Goal: Task Accomplishment & Management: Use online tool/utility

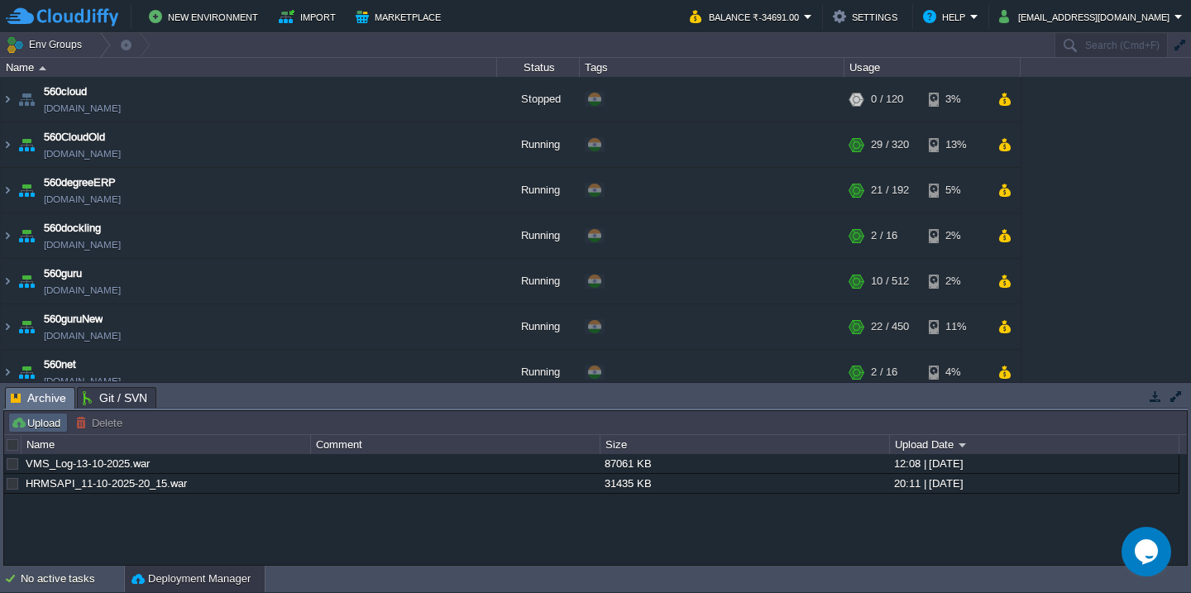
click at [32, 428] on button "Upload" at bounding box center [38, 422] width 55 height 15
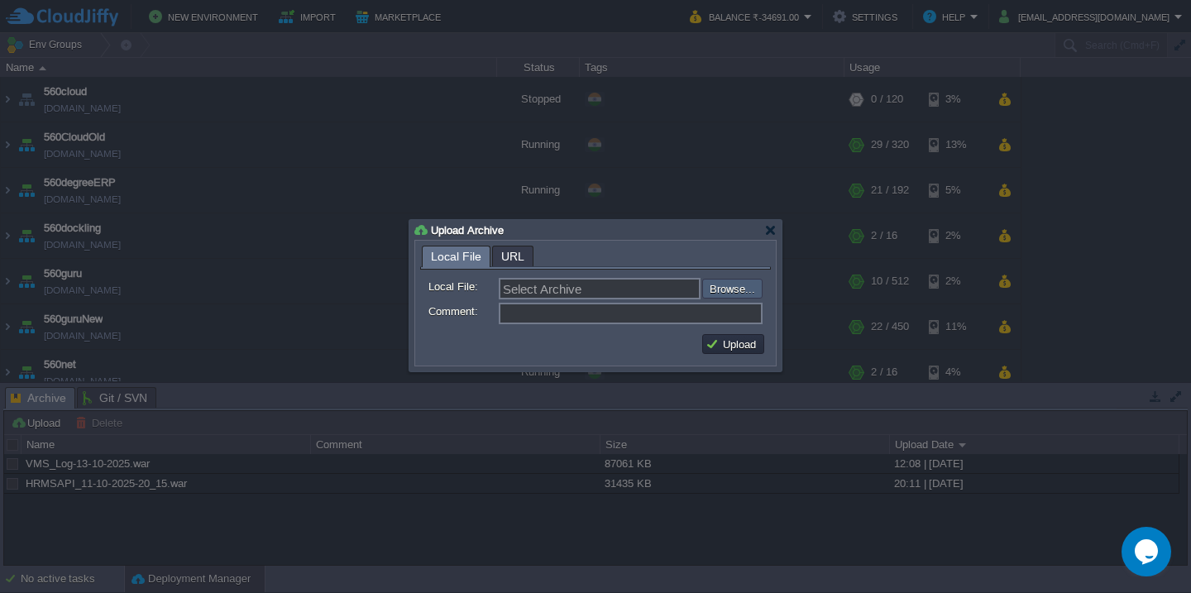
click at [748, 287] on input "file" at bounding box center [657, 289] width 209 height 20
type input "C:\fakepath\erp_[DATE].war"
type input "erp_[DATE].war"
click at [748, 339] on button "Upload" at bounding box center [732, 344] width 55 height 15
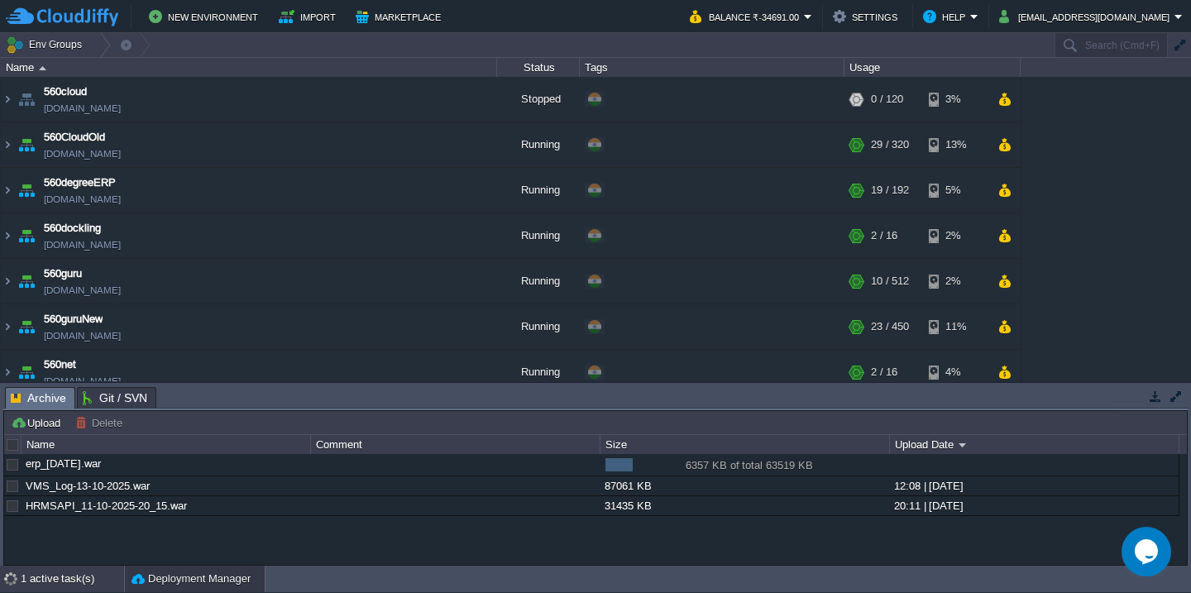
click at [41, 590] on div "1 active task(s)" at bounding box center [72, 579] width 103 height 26
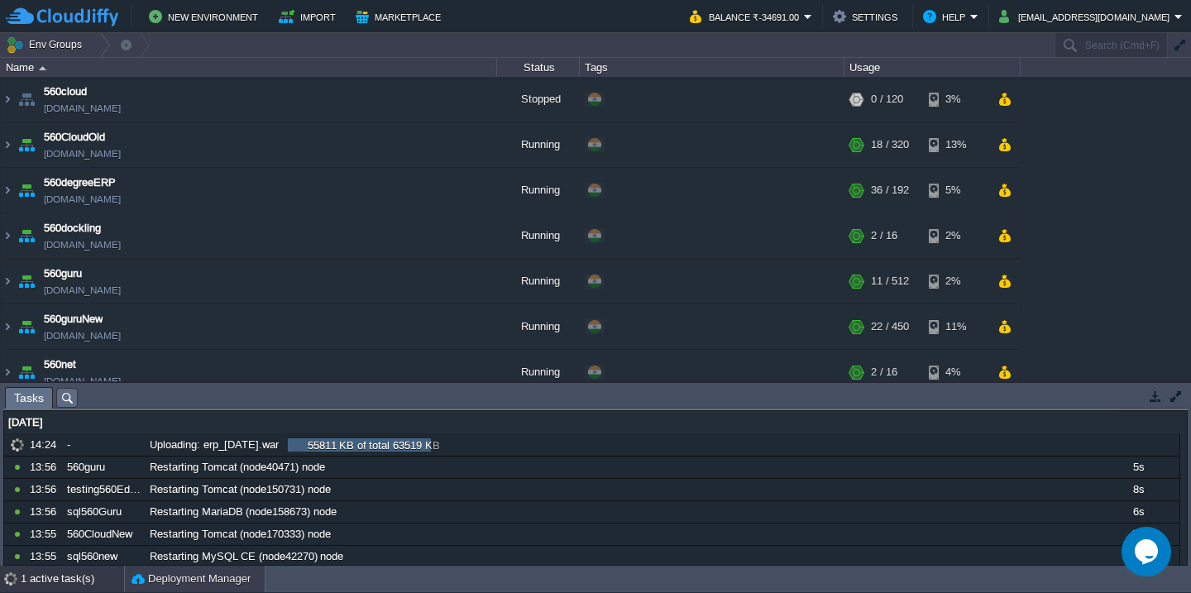
click at [192, 569] on div "Deployment Manager" at bounding box center [195, 579] width 140 height 26
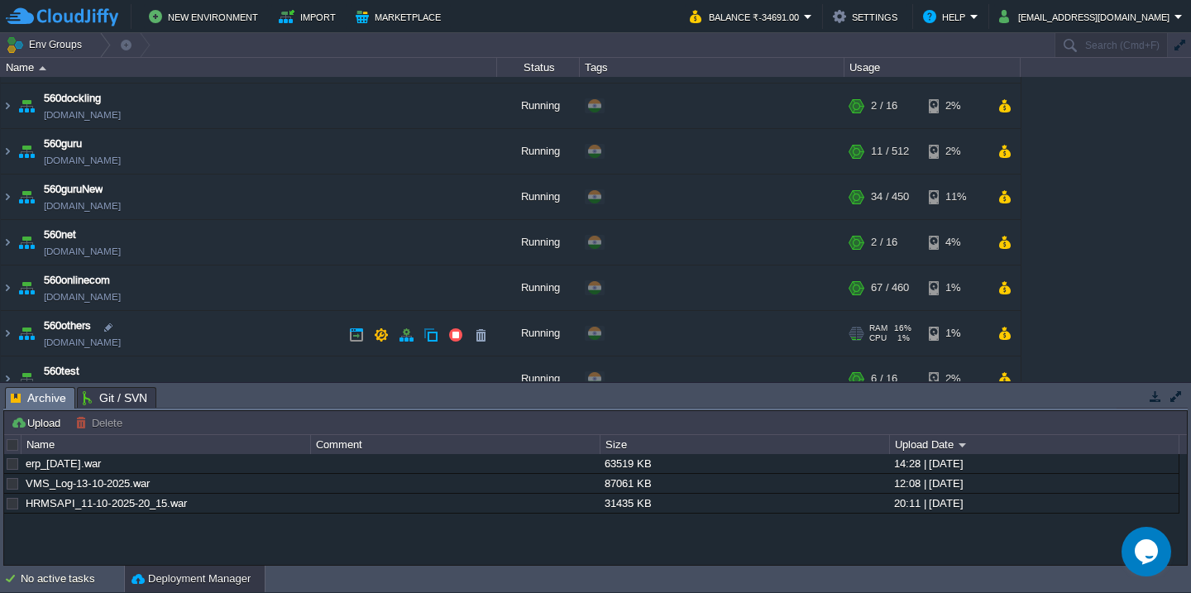
scroll to position [176, 0]
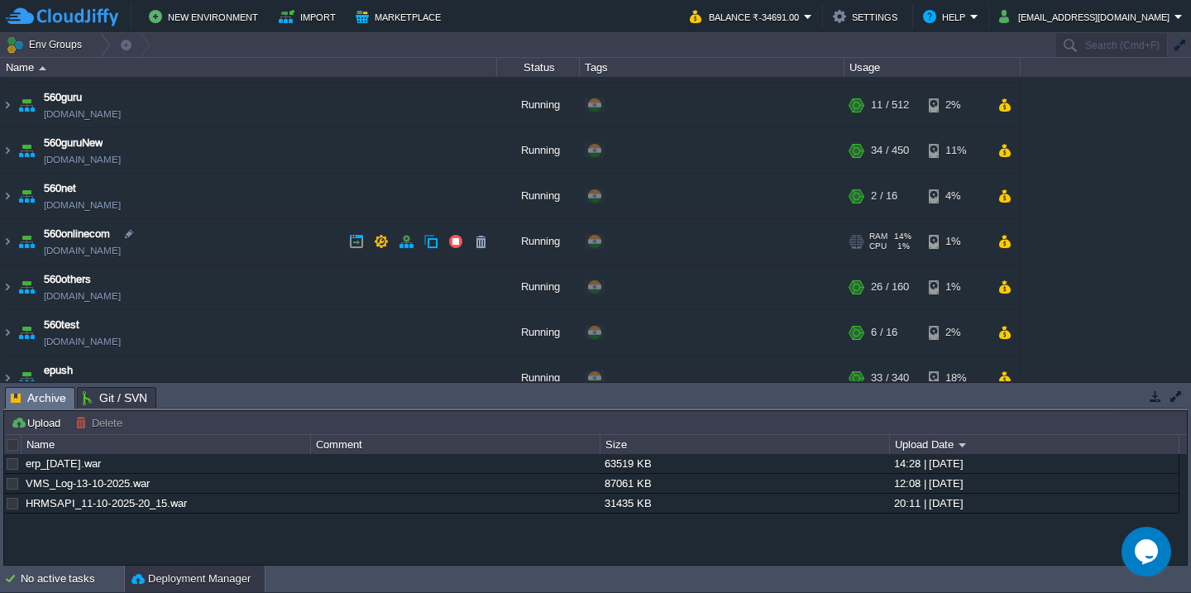
click at [240, 252] on td "560onlinecom [DOMAIN_NAME]" at bounding box center [249, 241] width 496 height 45
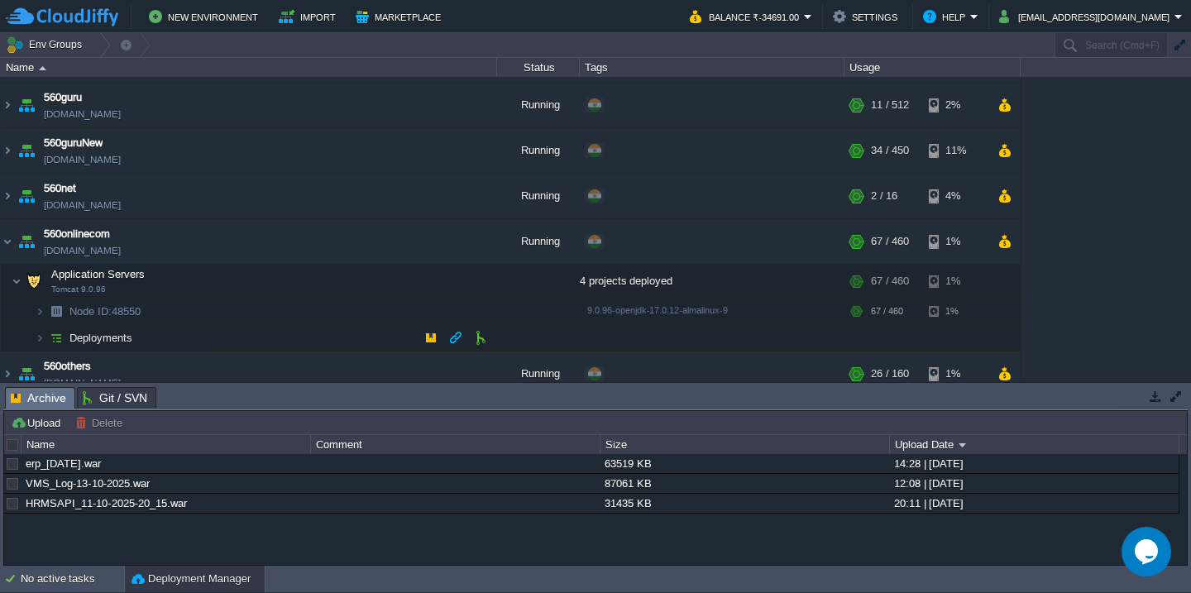
click at [230, 333] on td "Deployments" at bounding box center [249, 338] width 496 height 26
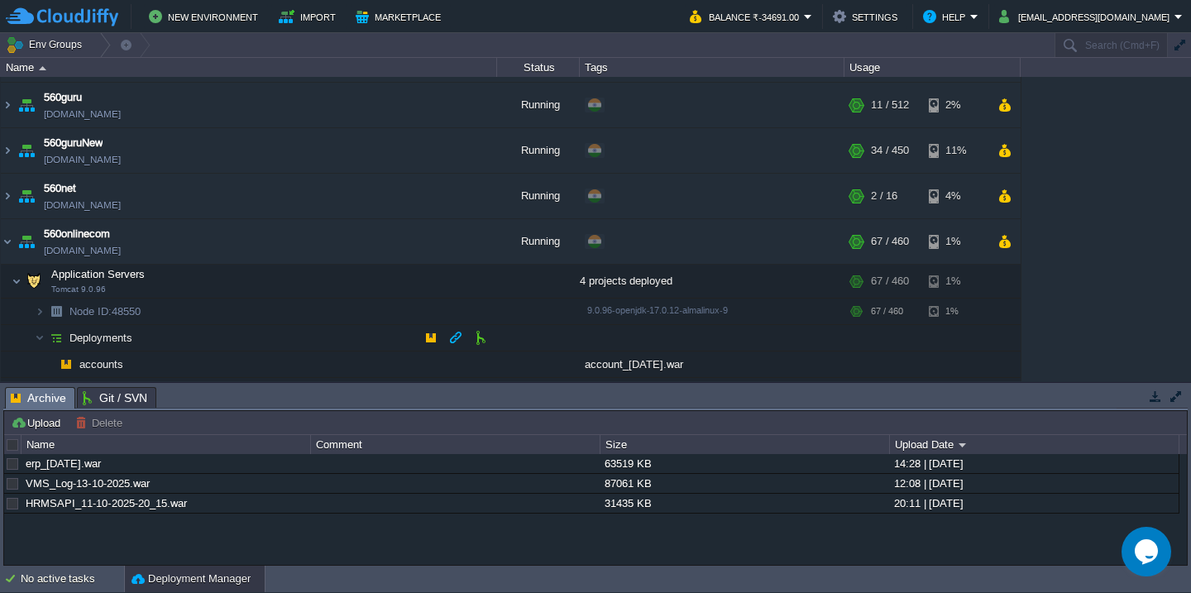
scroll to position [241, 0]
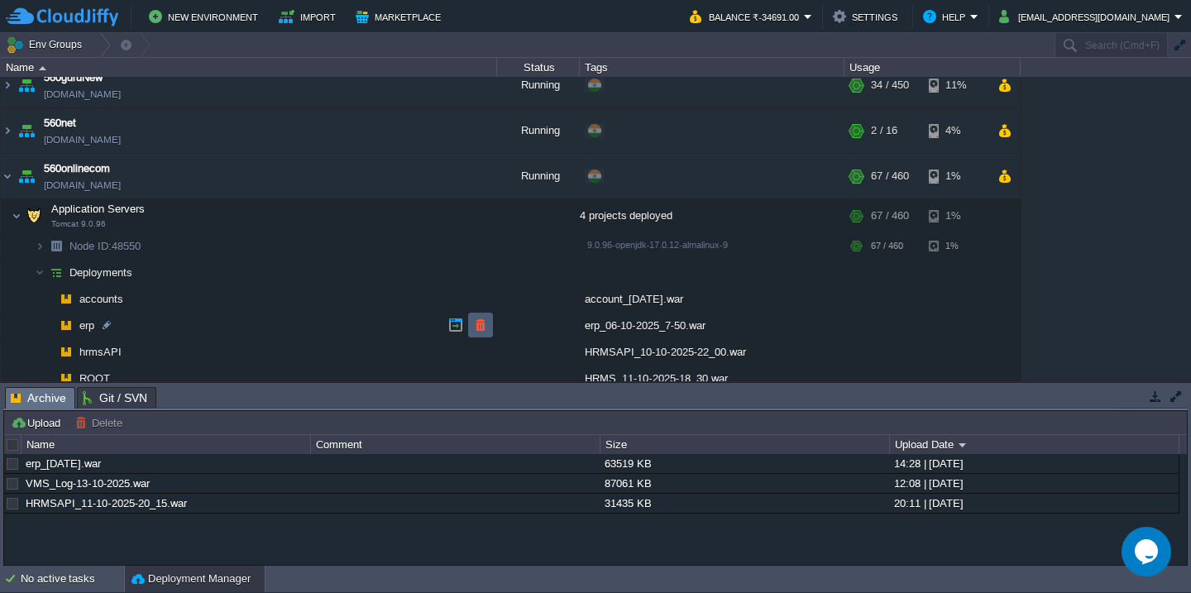
click at [488, 322] on td at bounding box center [480, 325] width 25 height 25
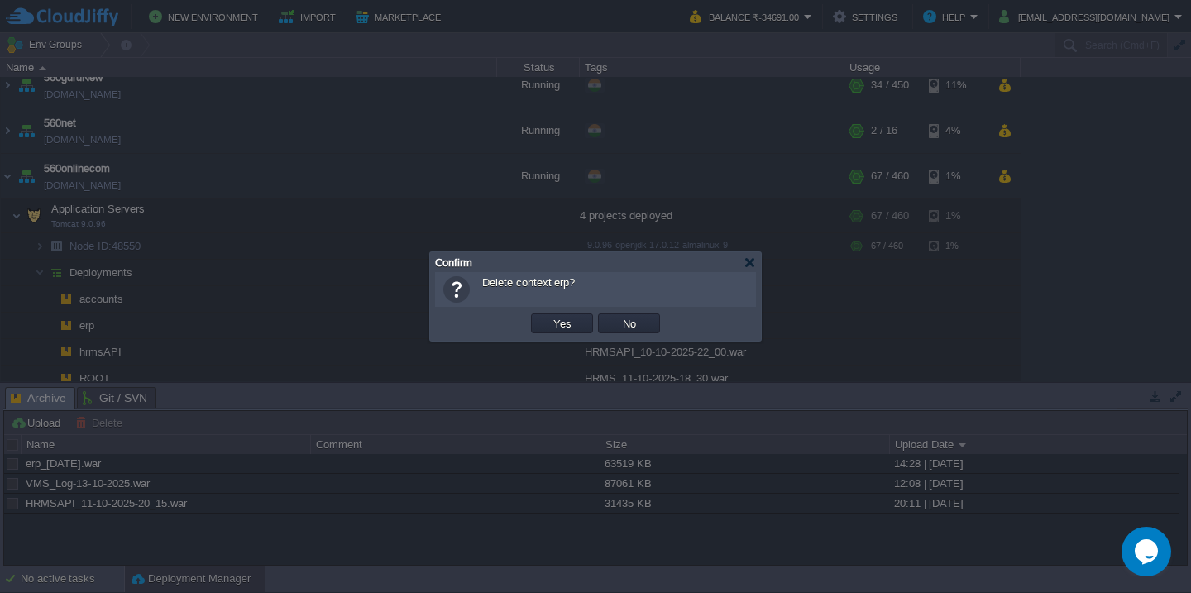
click at [548, 316] on button "Yes" at bounding box center [562, 323] width 28 height 15
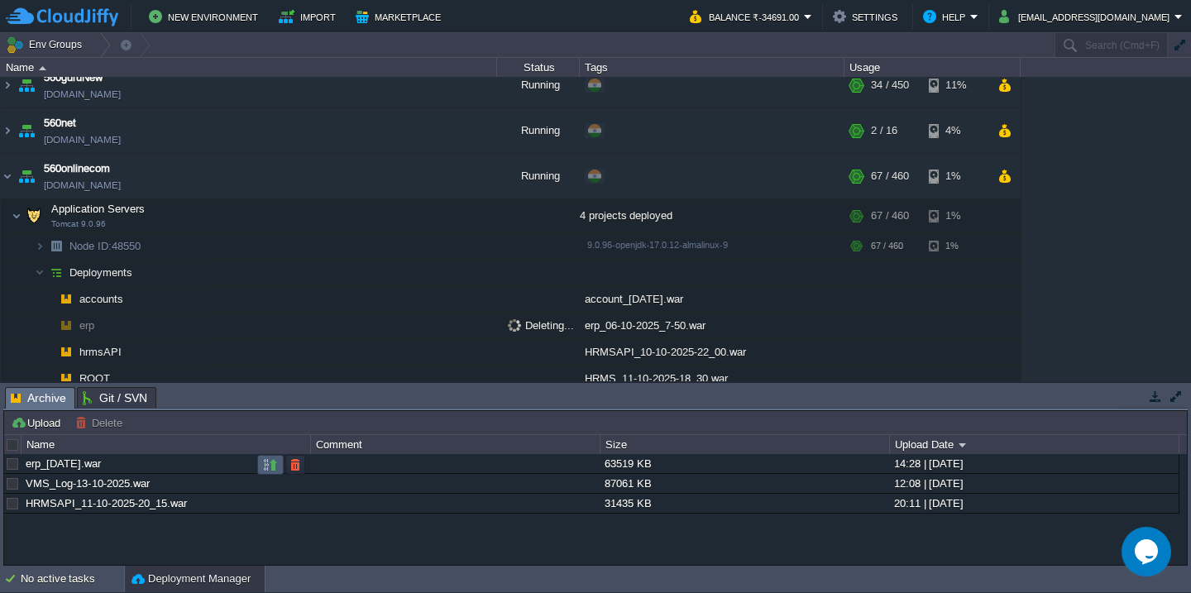
click at [276, 463] on button "button" at bounding box center [270, 464] width 15 height 15
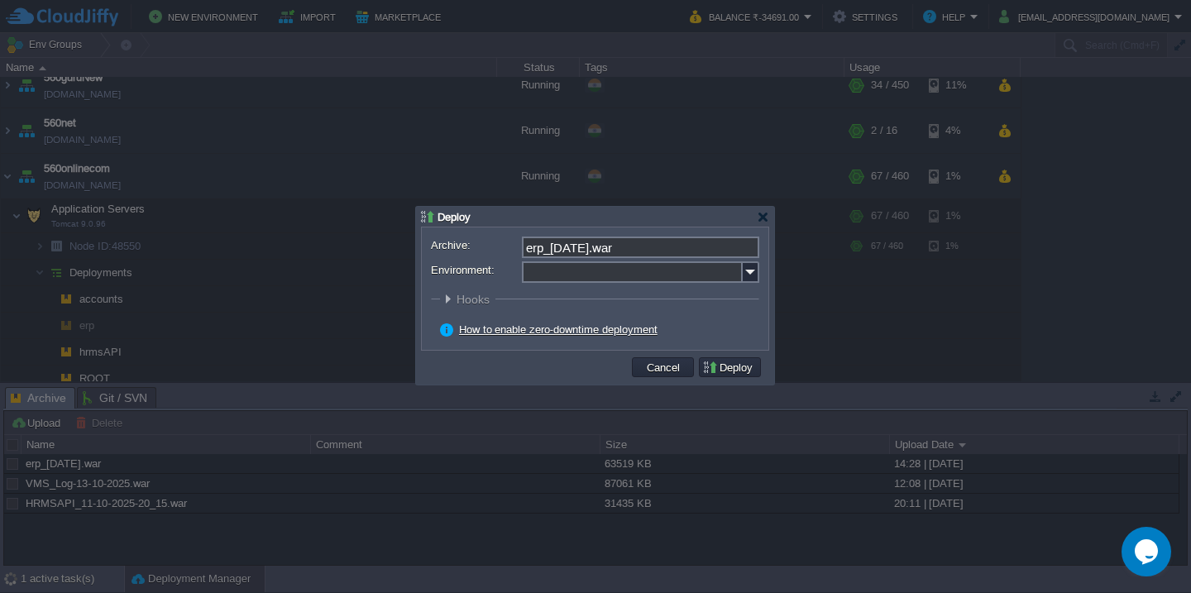
click at [611, 278] on input "Environment:" at bounding box center [632, 272] width 221 height 22
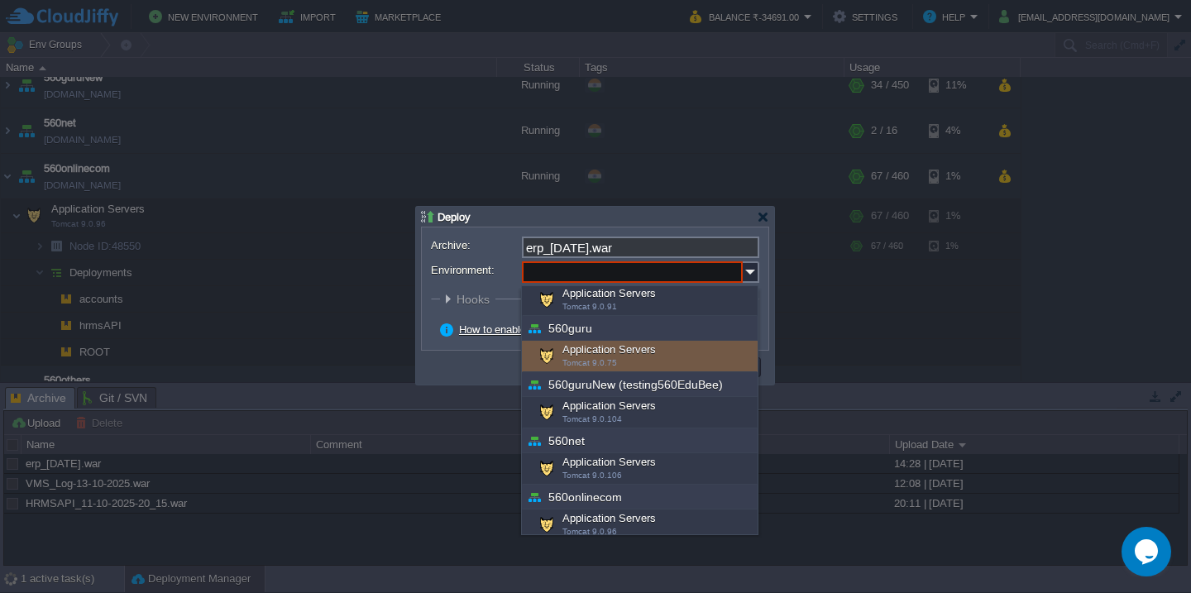
scroll to position [184, 0]
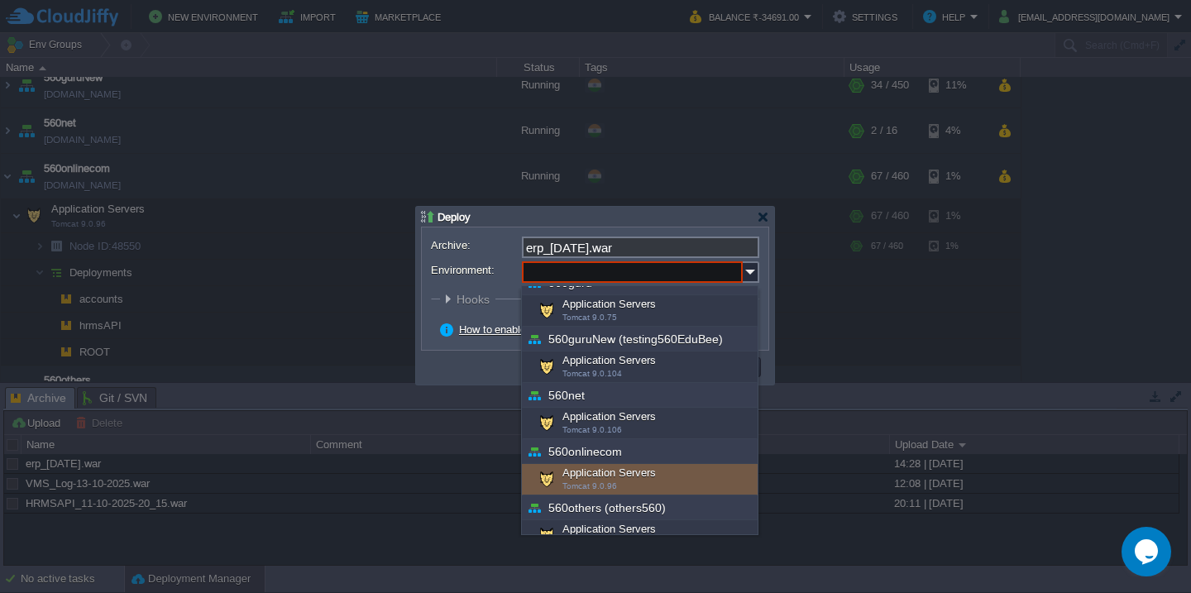
click at [615, 482] on div "Application Servers Tomcat 9.0.96" at bounding box center [640, 479] width 236 height 31
type input "Application Servers (560onlinecom)"
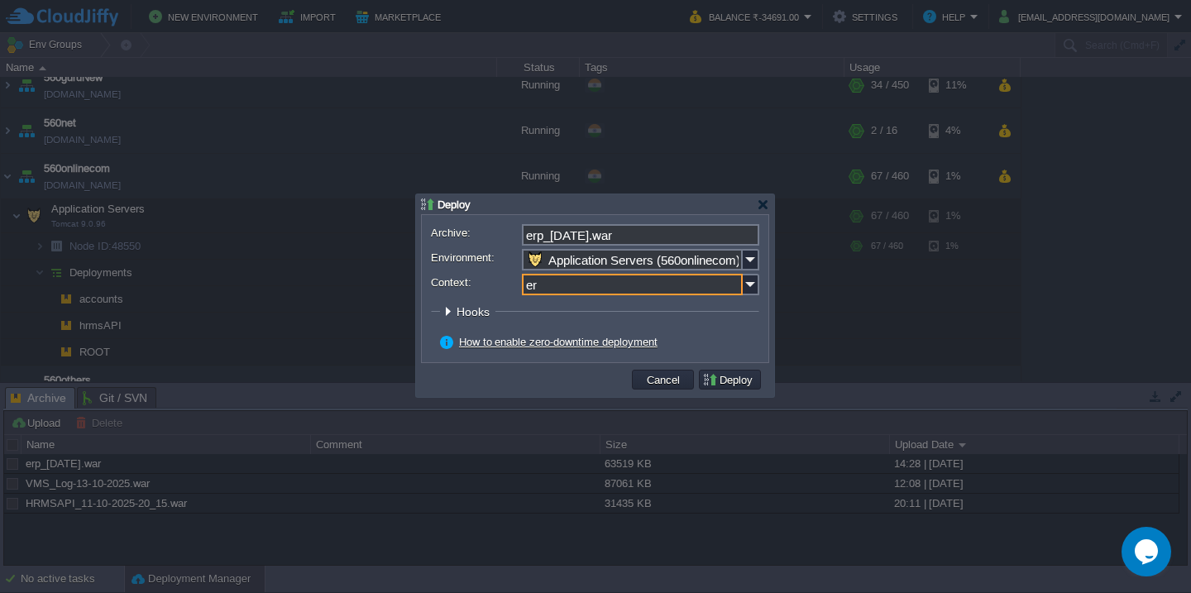
type input "erp"
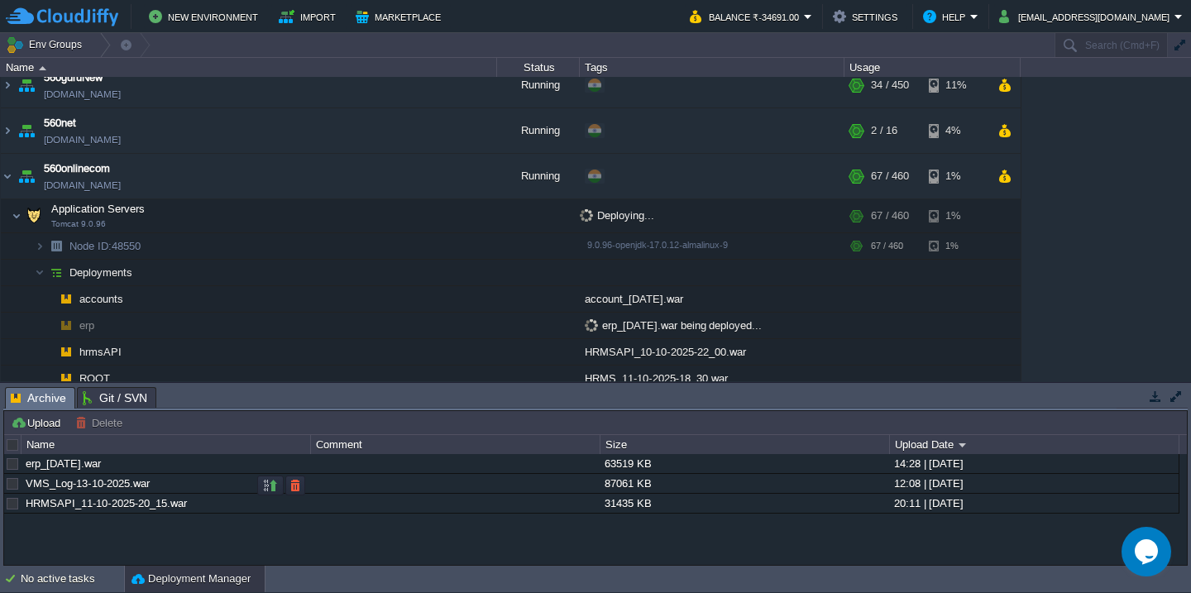
scroll to position [246, 0]
